Goal: Task Accomplishment & Management: Use online tool/utility

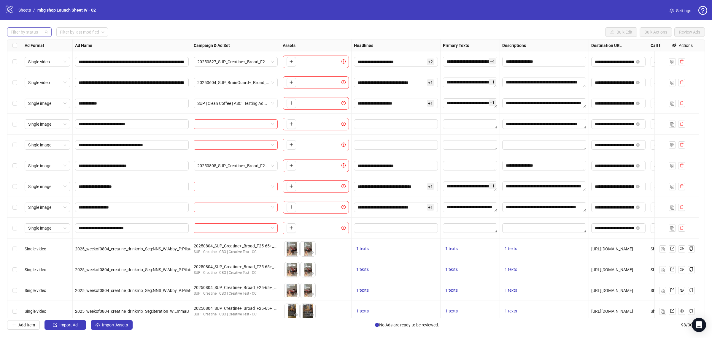
click at [19, 30] on div at bounding box center [26, 32] width 36 height 8
click at [35, 42] on div "Draft" at bounding box center [29, 44] width 35 height 7
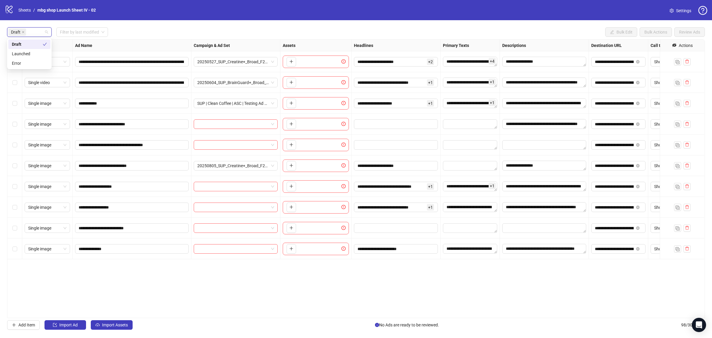
click at [39, 43] on div "Draft" at bounding box center [27, 44] width 31 height 7
click at [38, 53] on div "Launched" at bounding box center [29, 53] width 35 height 7
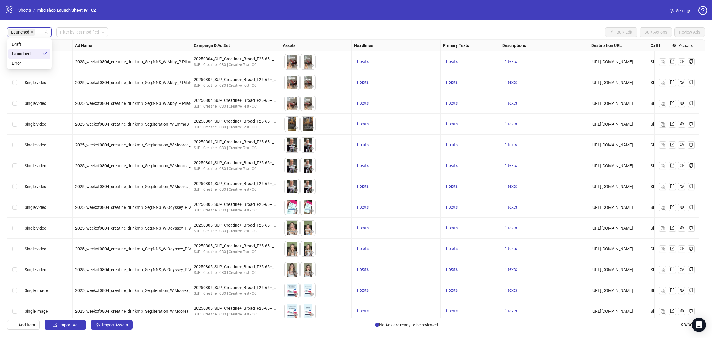
click at [141, 26] on div "Launched Filter by last modified Bulk Edit Bulk Actions Review Ads Ad Format Ad…" at bounding box center [356, 178] width 712 height 316
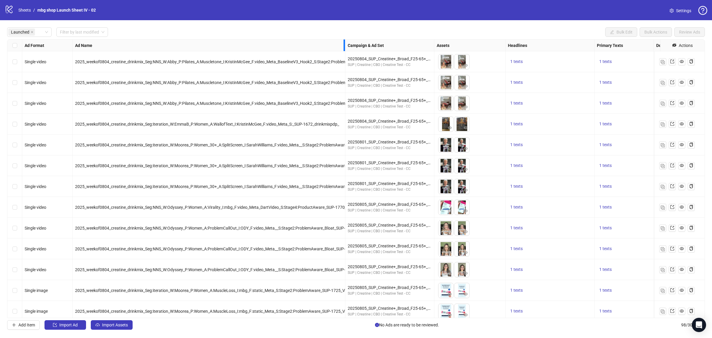
drag, startPoint x: 190, startPoint y: 48, endPoint x: 371, endPoint y: 46, distance: 180.8
click at [371, 45] on div "Ad Format Ad Name Campaign & Ad Set Assets Headlines Primary Texts Descriptions…" at bounding box center [405, 45] width 766 height 0
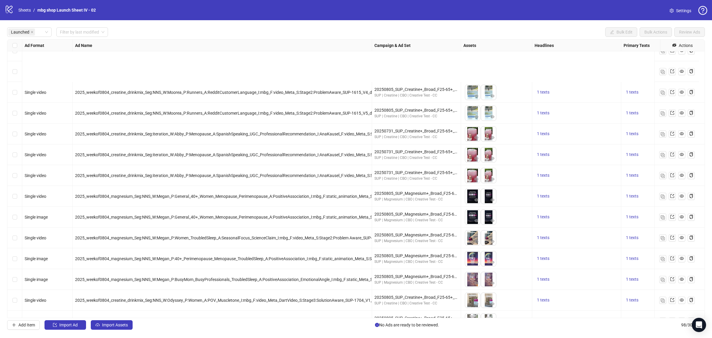
scroll to position [557, 0]
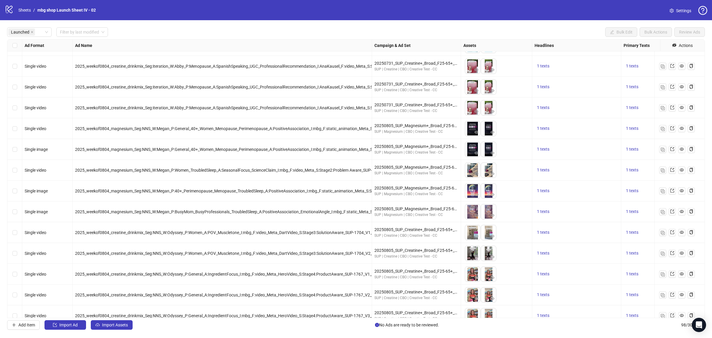
click at [11, 128] on div "Select row 31" at bounding box center [14, 128] width 15 height 21
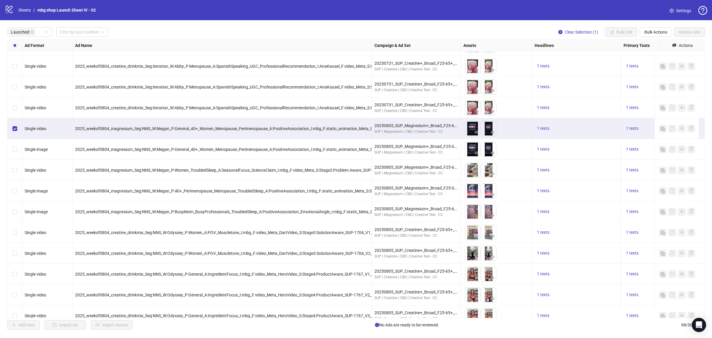
click at [16, 143] on div "Select row 32" at bounding box center [14, 149] width 15 height 21
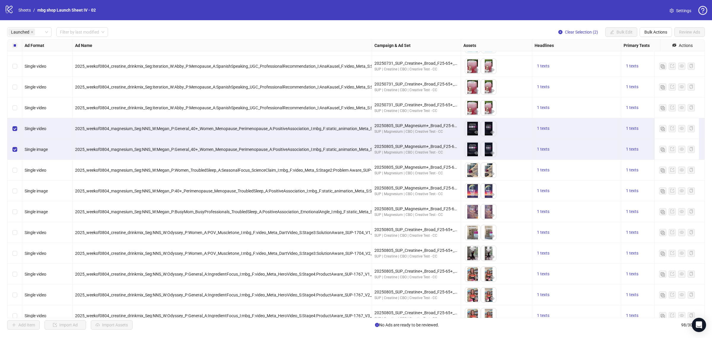
click at [15, 168] on label "Select row 33" at bounding box center [14, 170] width 5 height 7
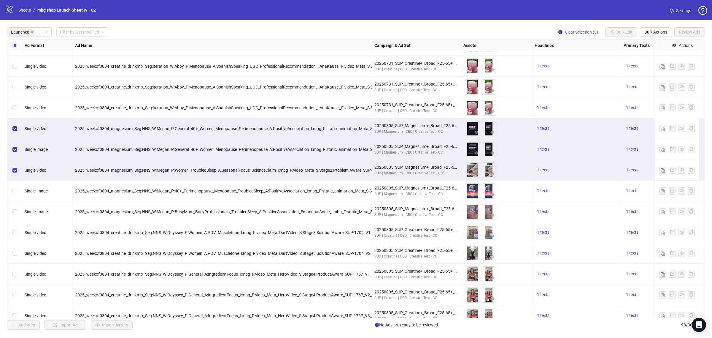
click at [15, 187] on div "Select row 34" at bounding box center [14, 190] width 15 height 21
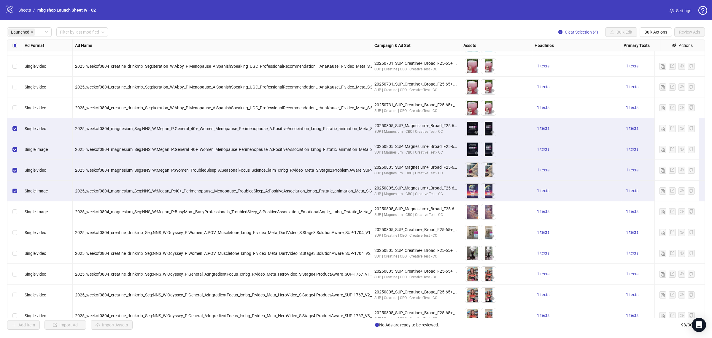
click at [15, 214] on label "Select row 35" at bounding box center [14, 211] width 5 height 7
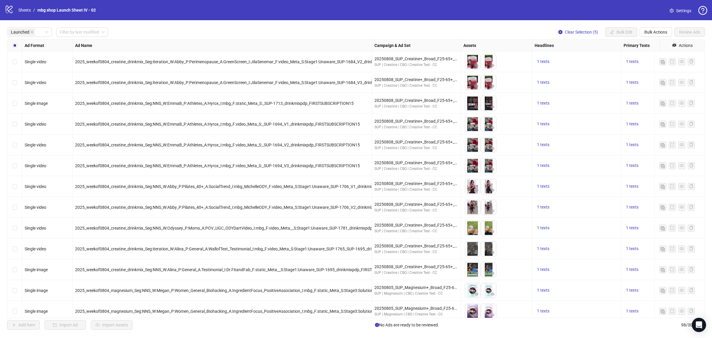
scroll to position [1568, 0]
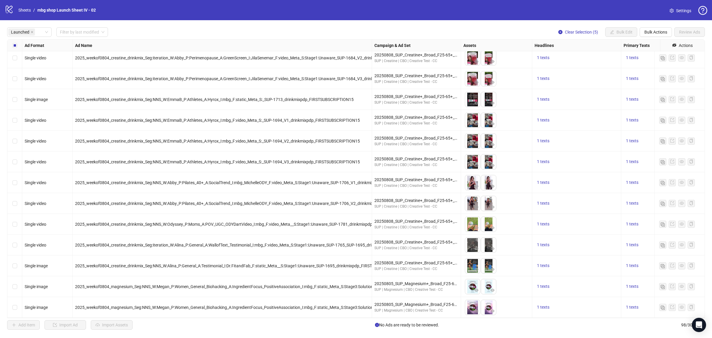
click at [15, 297] on div "Select row 88" at bounding box center [14, 307] width 15 height 21
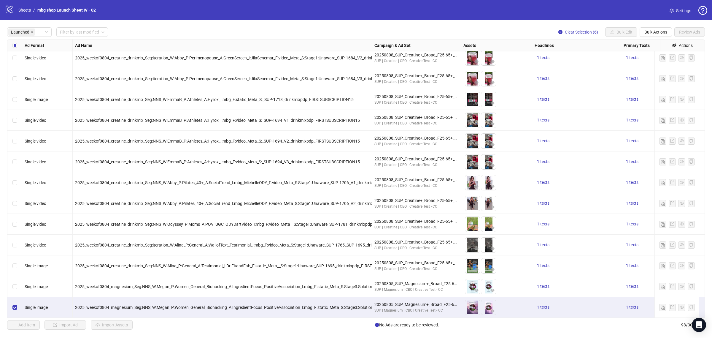
click at [13, 277] on div "Select row 87" at bounding box center [14, 286] width 15 height 21
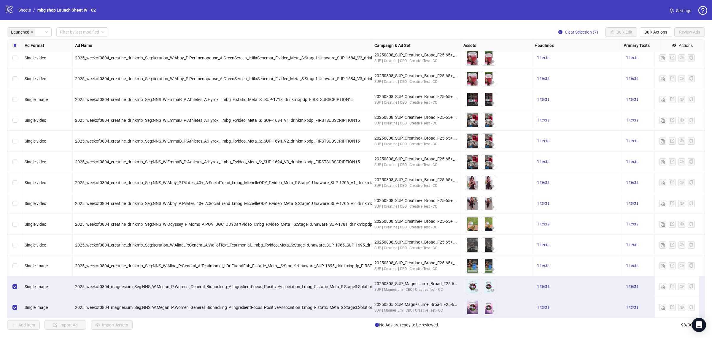
click at [12, 265] on div "Select row 86" at bounding box center [14, 265] width 15 height 21
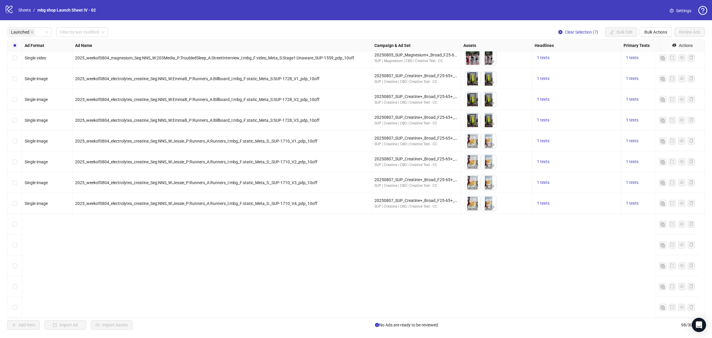
scroll to position [974, 0]
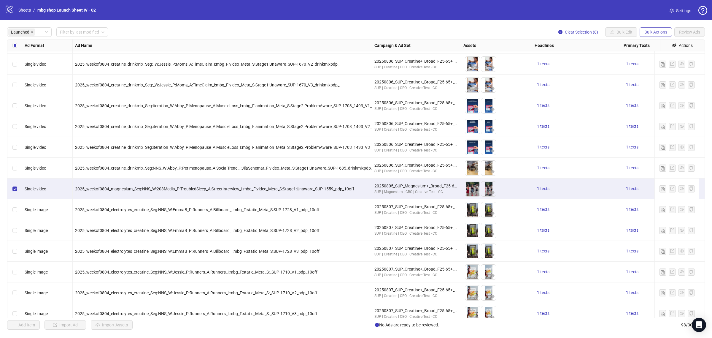
click at [646, 33] on span "Bulk Actions" at bounding box center [656, 32] width 23 height 5
click at [649, 70] on span "Copy to another sheet" at bounding box center [664, 72] width 41 height 7
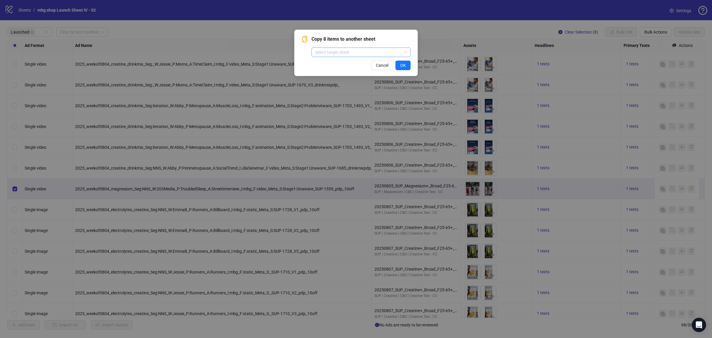
click at [367, 51] on input "search" at bounding box center [358, 52] width 87 height 9
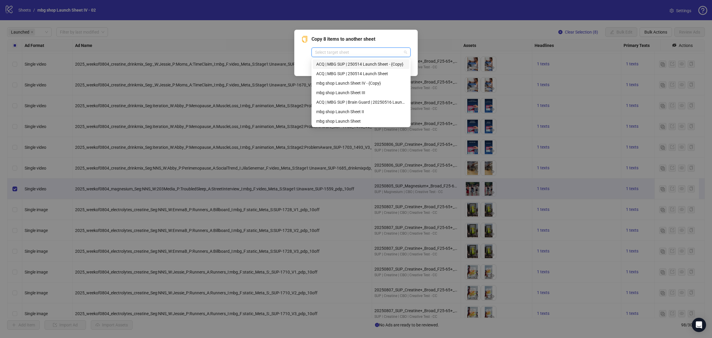
click at [367, 61] on div "ACQ | MBG SUP | 250514 Launch Sheet - {Copy}" at bounding box center [361, 64] width 90 height 7
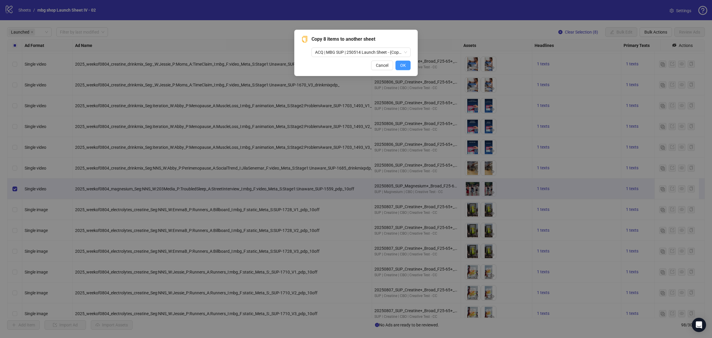
click at [399, 61] on button "OK" at bounding box center [403, 65] width 15 height 9
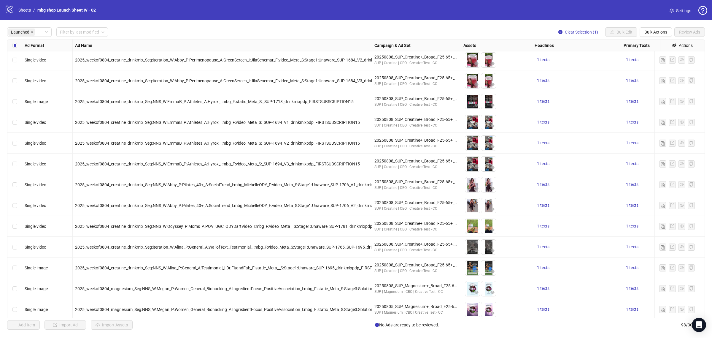
scroll to position [1568, 0]
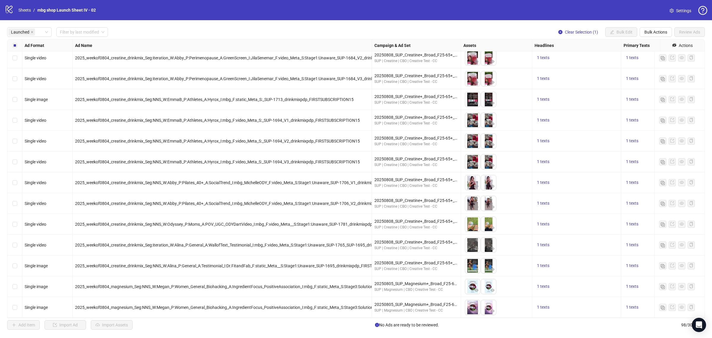
click at [18, 301] on div "Select row 88" at bounding box center [14, 307] width 15 height 21
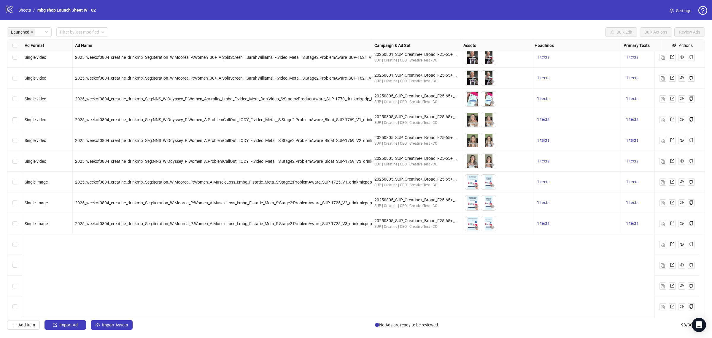
scroll to position [0, 0]
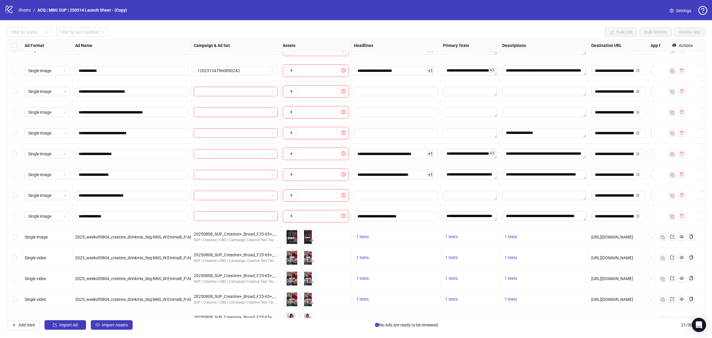
scroll to position [176, 0]
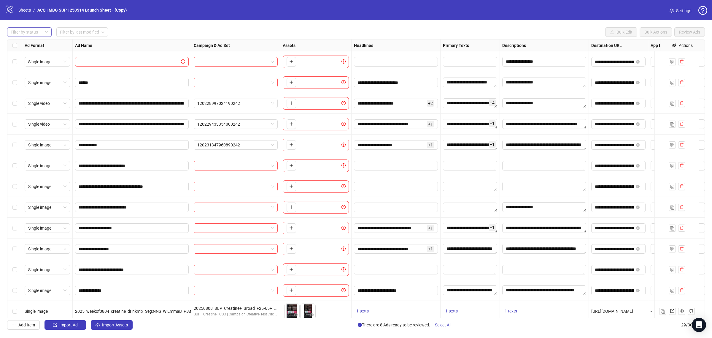
click at [40, 33] on div at bounding box center [26, 32] width 36 height 8
click at [37, 44] on div "Draft" at bounding box center [29, 44] width 35 height 7
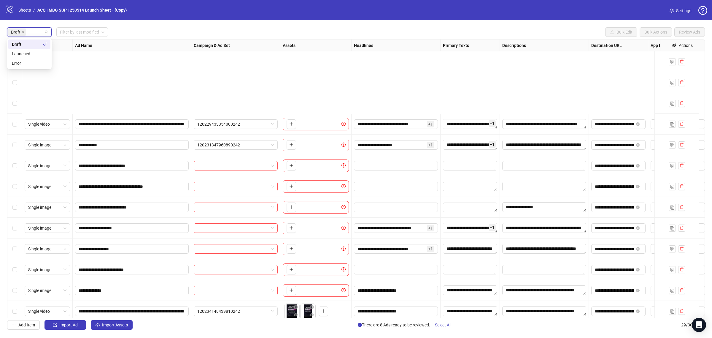
scroll to position [155, 0]
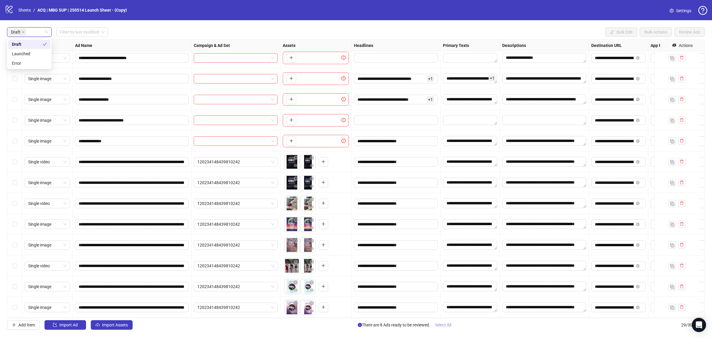
click at [443, 326] on span "Select All" at bounding box center [443, 324] width 16 height 5
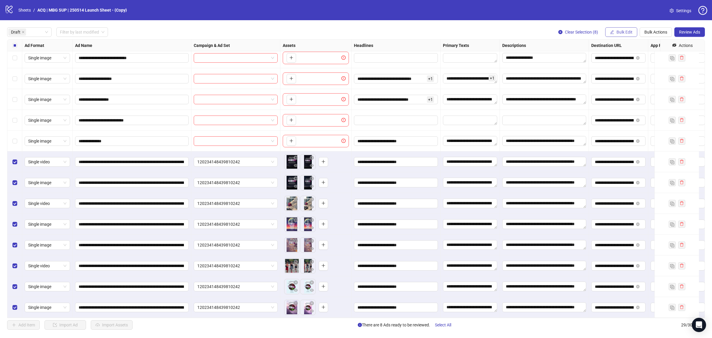
click at [611, 30] on span "button" at bounding box center [612, 32] width 4 height 5
click at [624, 65] on span "Campaign & Ad Set" at bounding box center [626, 63] width 35 height 7
click at [588, 60] on span "120234148439810242" at bounding box center [605, 57] width 82 height 9
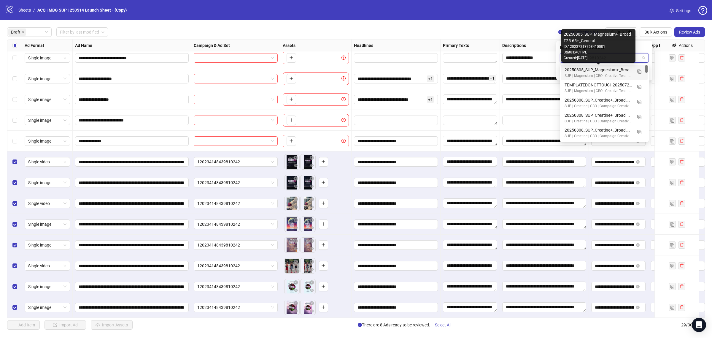
click at [589, 68] on div "20250805_SUP_Magnesium+_Broad_F25-65+_General" at bounding box center [599, 69] width 68 height 7
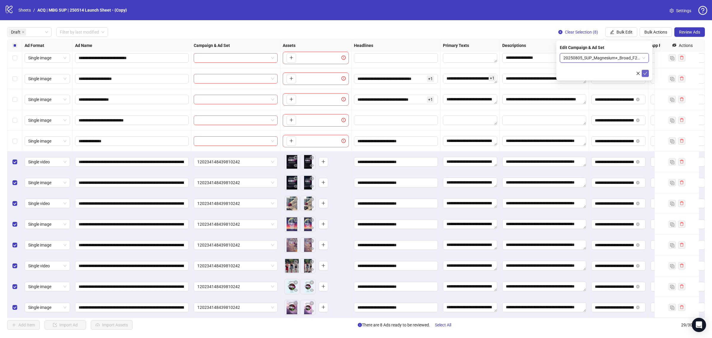
click at [646, 73] on icon "check" at bounding box center [646, 73] width 4 height 4
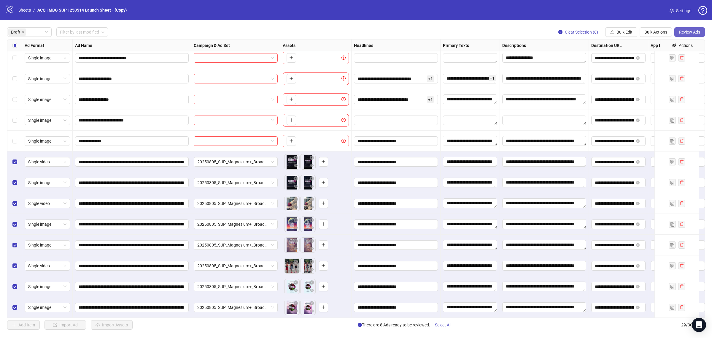
click at [675, 30] on button "Review Ads" at bounding box center [690, 31] width 31 height 9
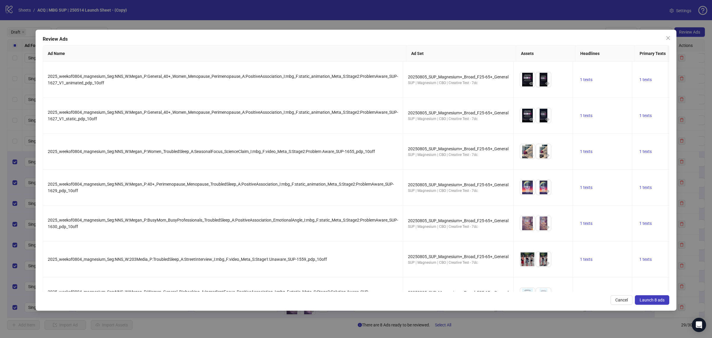
click at [642, 297] on button "Launch 8 ads" at bounding box center [652, 299] width 34 height 9
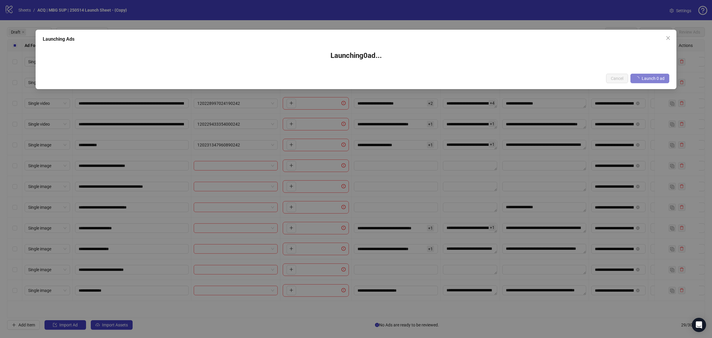
scroll to position [0, 0]
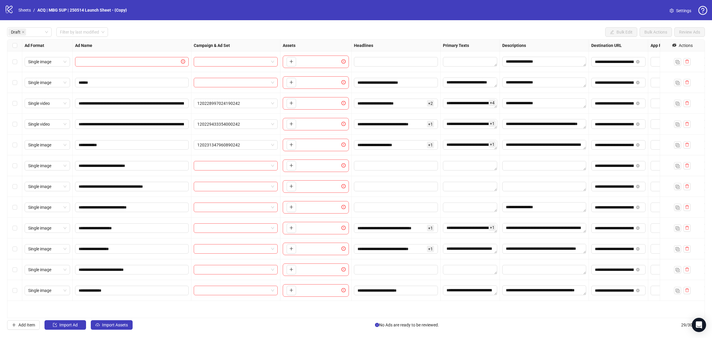
drag, startPoint x: 47, startPoint y: 31, endPoint x: 110, endPoint y: 34, distance: 63.3
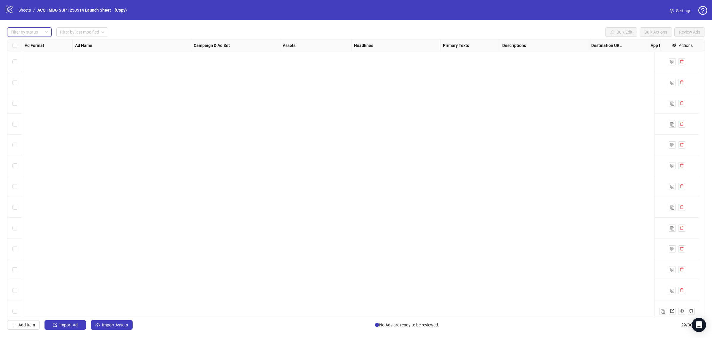
scroll to position [342, 0]
